Goal: Contribute content

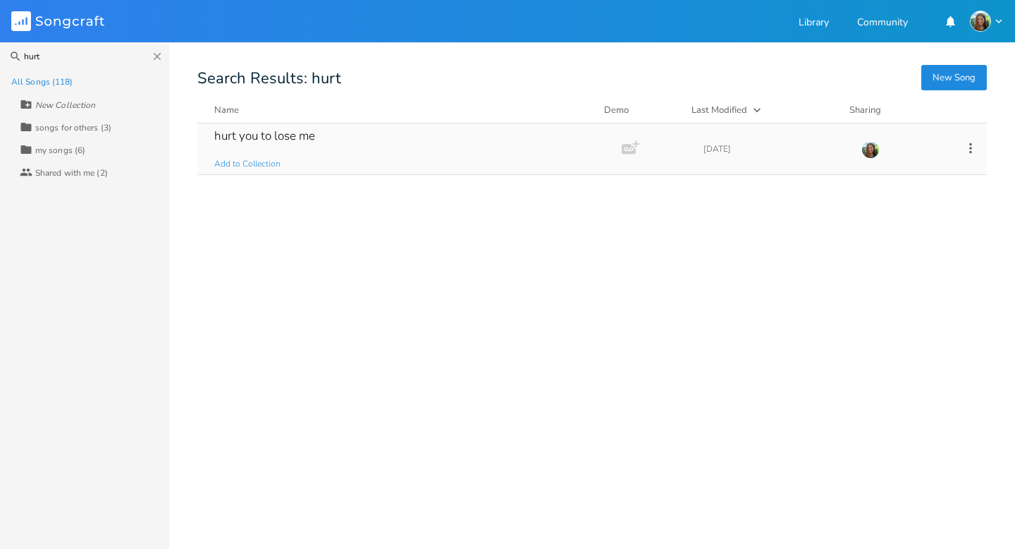
type input "hurt"
click at [308, 140] on div "hurt you to lose me" at bounding box center [264, 136] width 101 height 12
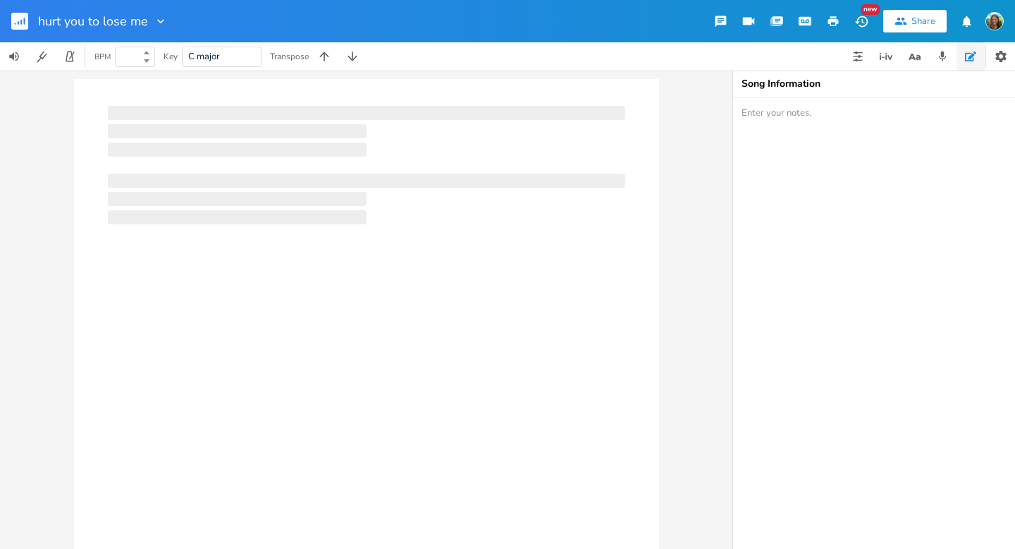
type input "100"
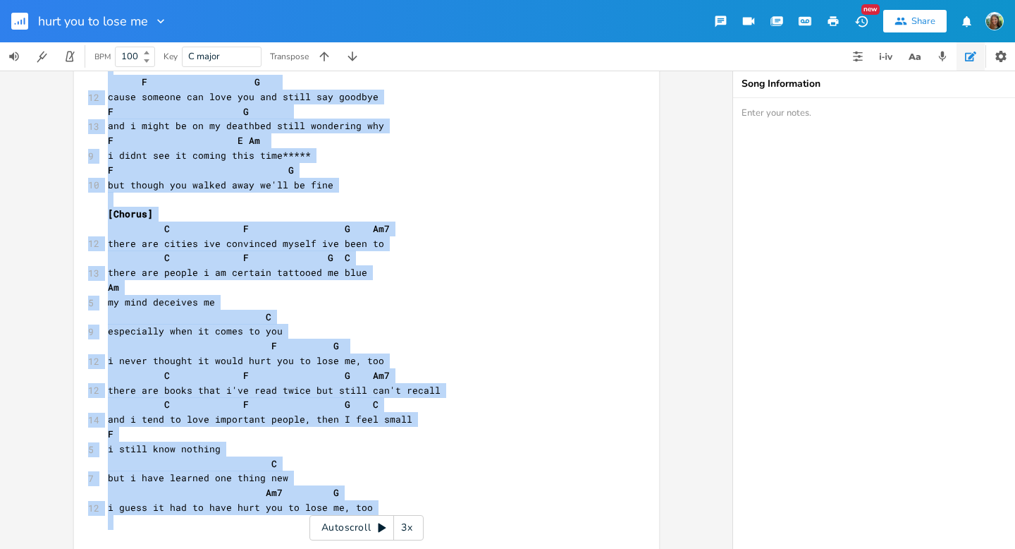
scroll to position [1600, 0]
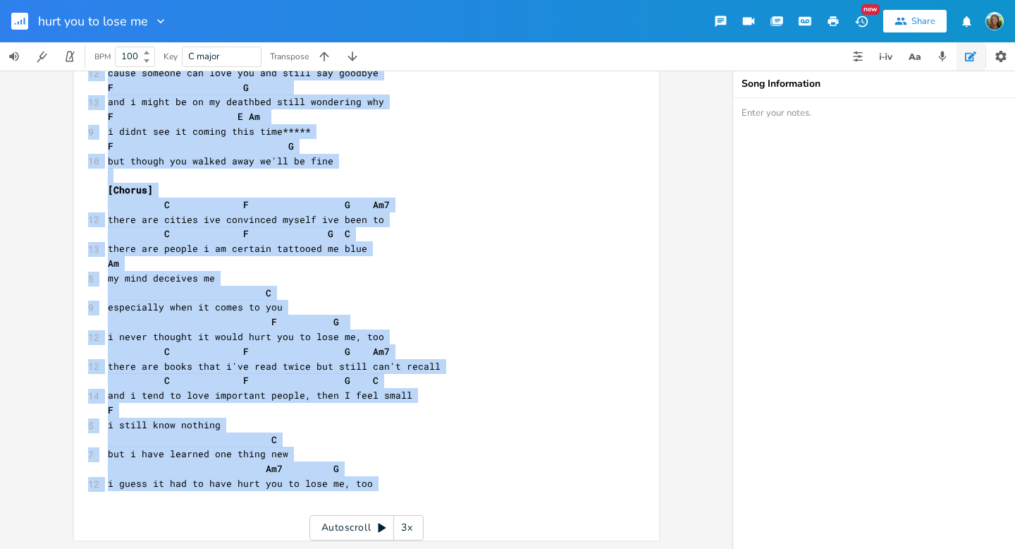
drag, startPoint x: 99, startPoint y: 183, endPoint x: 459, endPoint y: 496, distance: 476.8
copy div "[Lorem 4] I D/S 3 amet con adi e sedd, e temp I/U 3 laboreetd mag ali en ad min…"
click at [16, 27] on rect "button" at bounding box center [19, 21] width 17 height 17
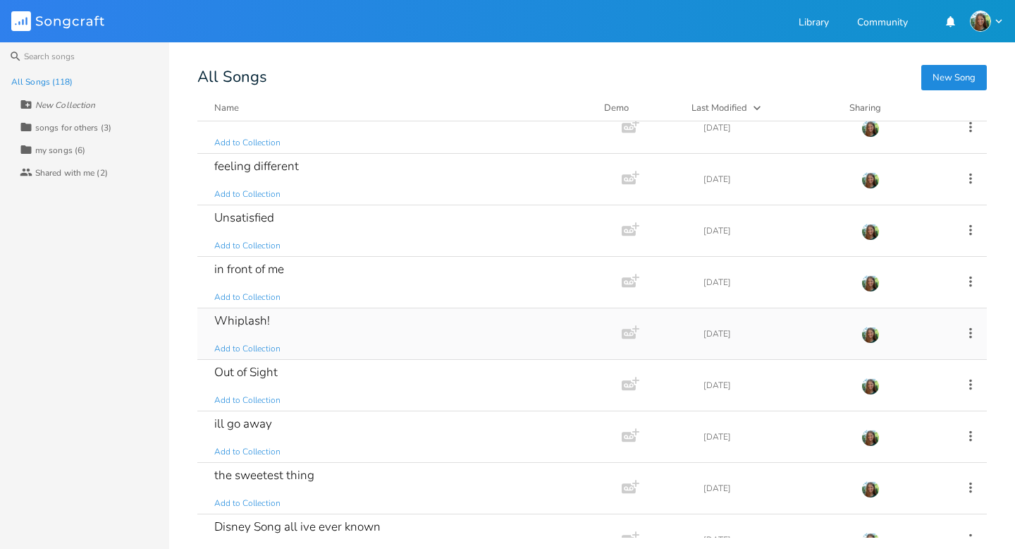
scroll to position [432, 0]
click at [235, 323] on div "Whiplash!" at bounding box center [242, 319] width 56 height 12
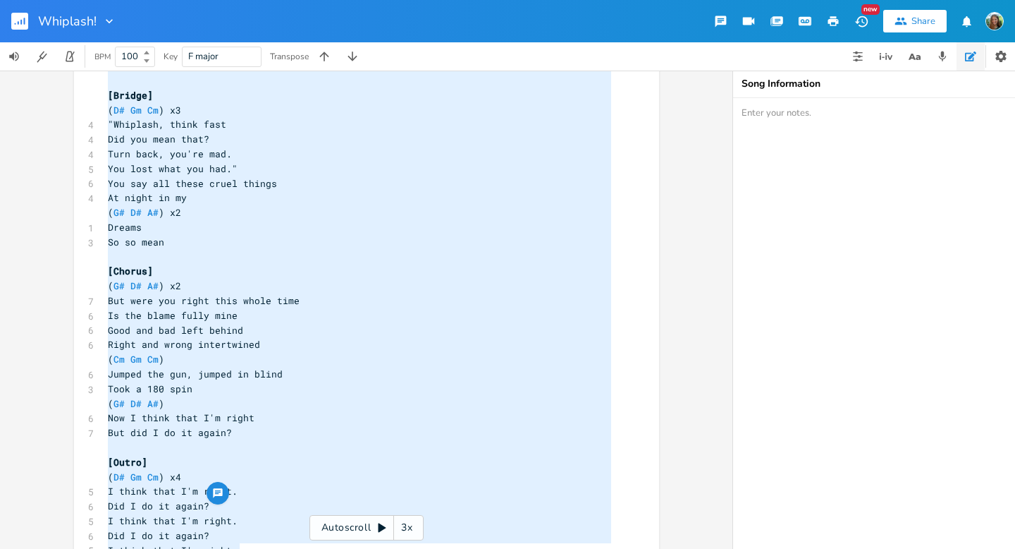
type textarea "[Verse 1] (D# Gm Cm ) x4 Cut the light, burn the candle I look towards you Make…"
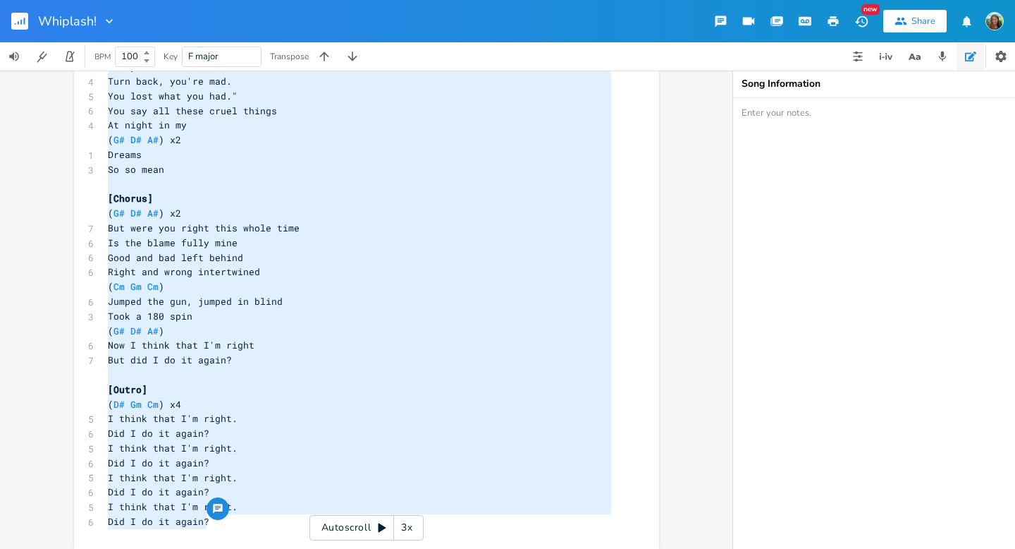
drag, startPoint x: 101, startPoint y: 271, endPoint x: 339, endPoint y: 534, distance: 354.9
click at [339, 534] on div "D# E A D G B E × Previous 1 of 21 Next Play Gm E A D G B E Previous 1 of 25 Nex…" at bounding box center [366, 310] width 733 height 478
